Goal: Navigation & Orientation: Find specific page/section

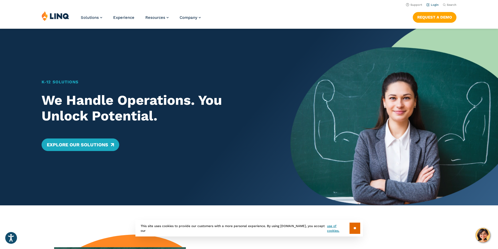
click at [431, 5] on link "Login" at bounding box center [432, 4] width 12 height 3
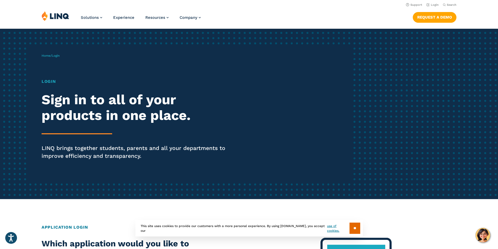
click at [49, 80] on h1 "Login" at bounding box center [138, 81] width 192 height 6
click at [48, 83] on h1 "Login" at bounding box center [138, 81] width 192 height 6
click at [55, 54] on span "Login" at bounding box center [56, 56] width 8 height 4
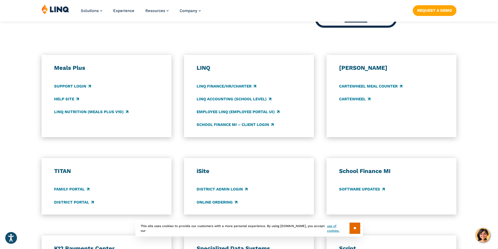
scroll to position [261, 0]
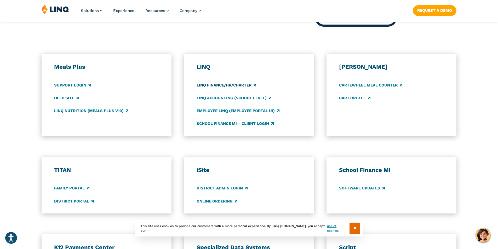
click at [229, 85] on link "LINQ Finance/HR/Charter" at bounding box center [226, 85] width 60 height 6
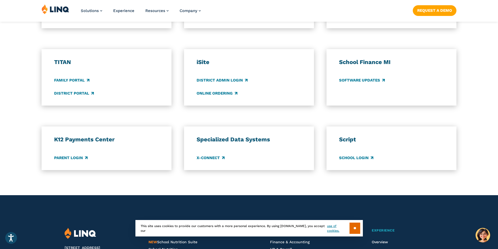
scroll to position [392, 0]
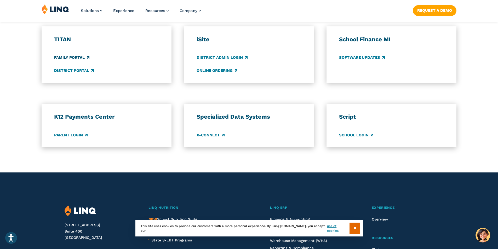
click at [72, 59] on link "Family Portal" at bounding box center [71, 58] width 35 height 6
